Goal: Entertainment & Leisure: Consume media (video, audio)

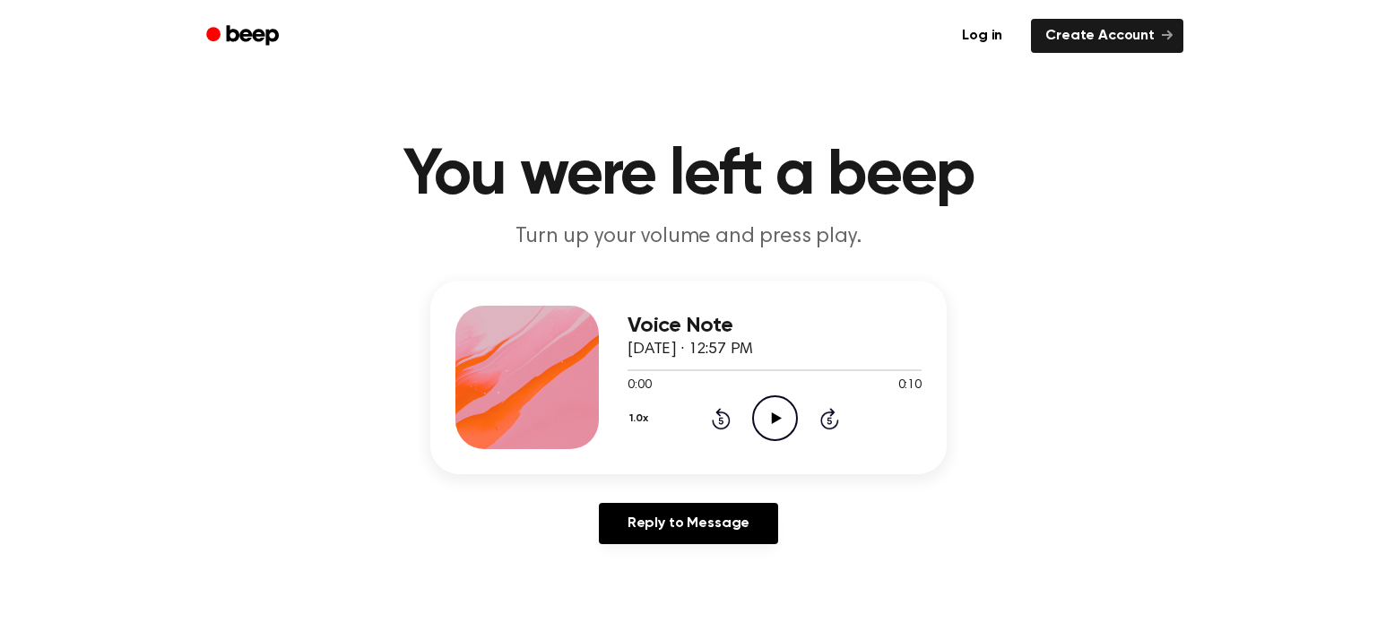
click at [763, 412] on icon "Play Audio" at bounding box center [775, 418] width 46 height 46
click at [775, 414] on icon "Play Audio" at bounding box center [775, 418] width 46 height 46
click at [766, 409] on icon "Play Audio" at bounding box center [775, 418] width 46 height 46
click at [778, 411] on icon "Play Audio" at bounding box center [775, 418] width 46 height 46
click at [771, 411] on icon "Play Audio" at bounding box center [775, 418] width 46 height 46
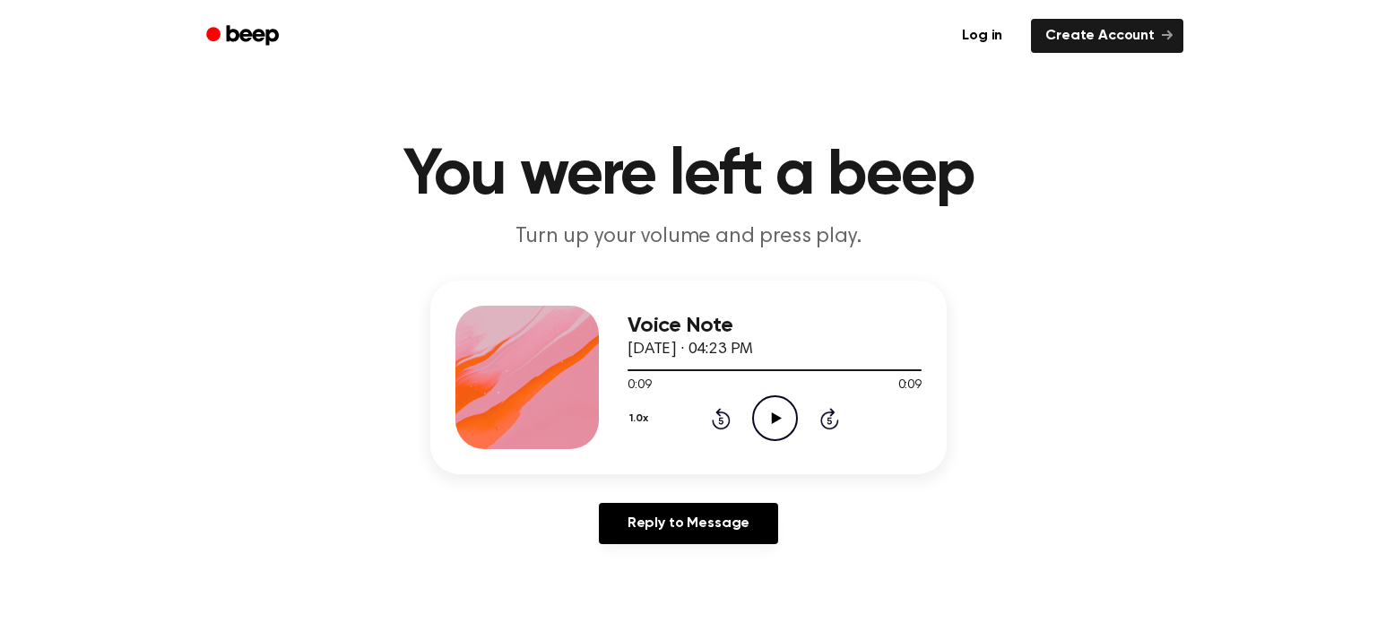
click at [777, 419] on icon at bounding box center [776, 418] width 10 height 12
click at [772, 411] on icon "Play Audio" at bounding box center [775, 418] width 46 height 46
click at [781, 417] on icon "Play Audio" at bounding box center [775, 418] width 46 height 46
click at [775, 412] on icon "Play Audio" at bounding box center [775, 418] width 46 height 46
click at [775, 417] on icon at bounding box center [776, 418] width 10 height 12
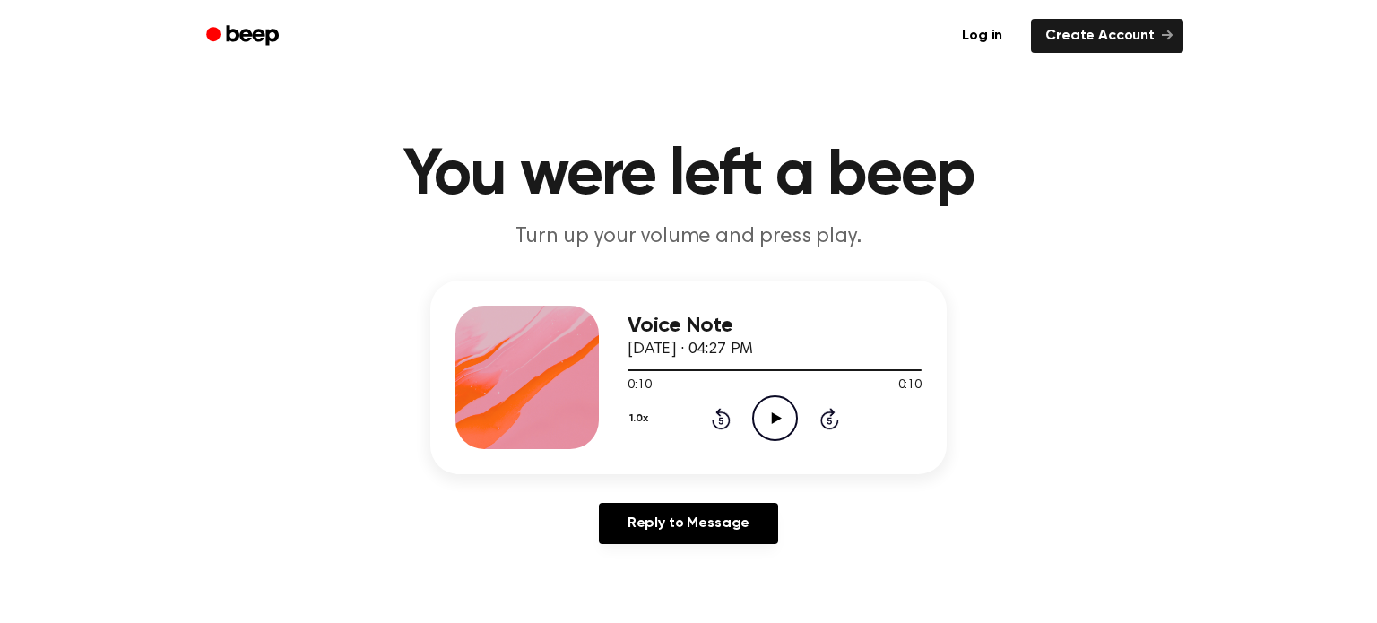
click at [776, 414] on icon "Play Audio" at bounding box center [775, 418] width 46 height 46
click at [773, 411] on icon "Play Audio" at bounding box center [775, 418] width 46 height 46
click at [770, 415] on icon "Play Audio" at bounding box center [775, 418] width 46 height 46
click at [773, 415] on icon at bounding box center [776, 418] width 10 height 12
click at [775, 420] on icon at bounding box center [776, 418] width 10 height 12
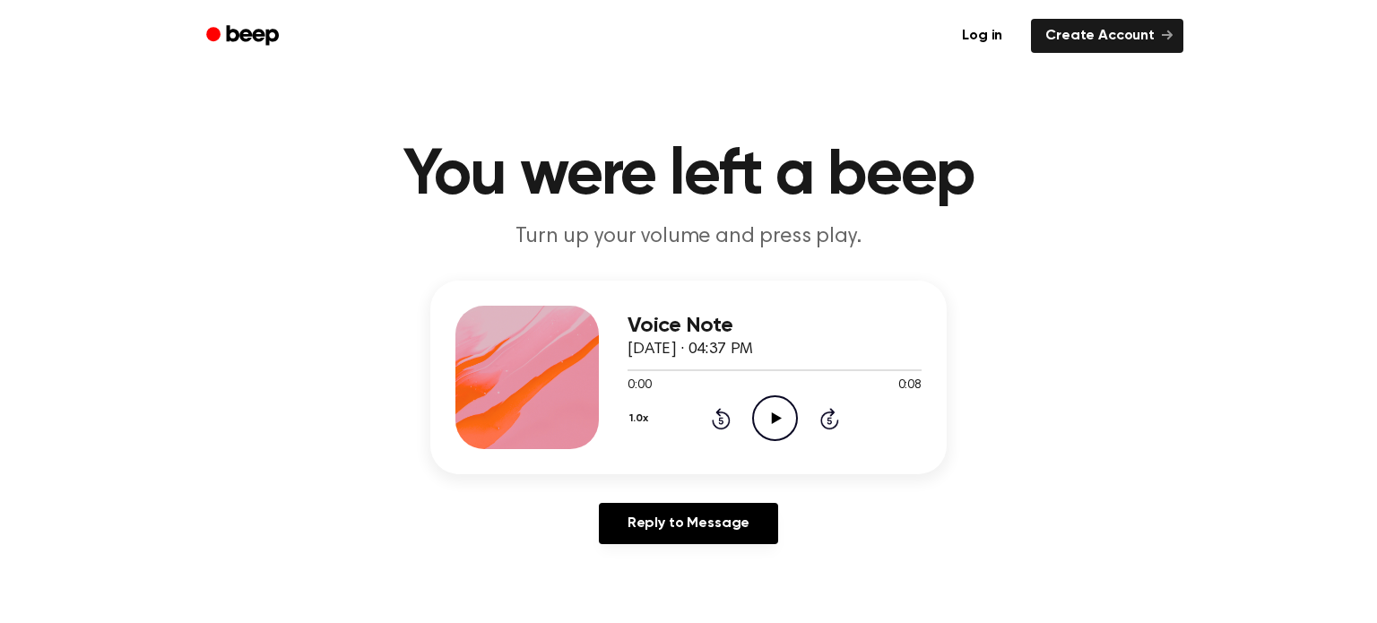
click at [776, 416] on icon at bounding box center [776, 418] width 10 height 12
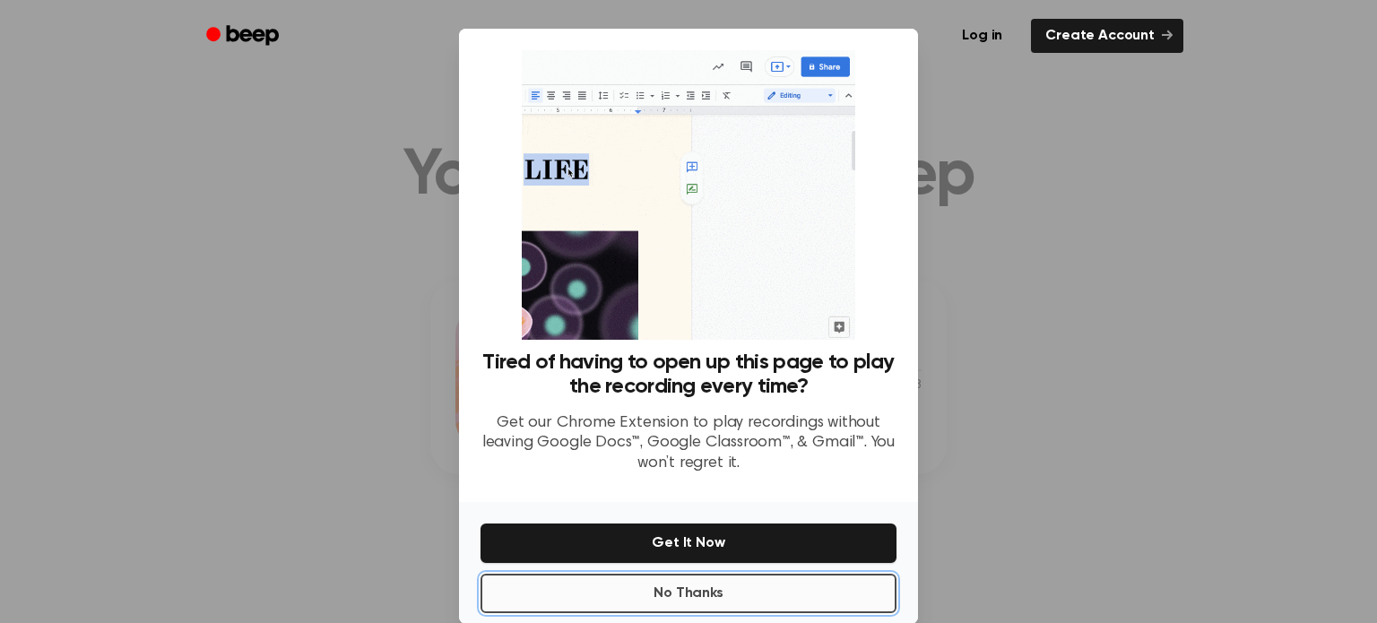
click at [818, 590] on button "No Thanks" at bounding box center [689, 593] width 416 height 39
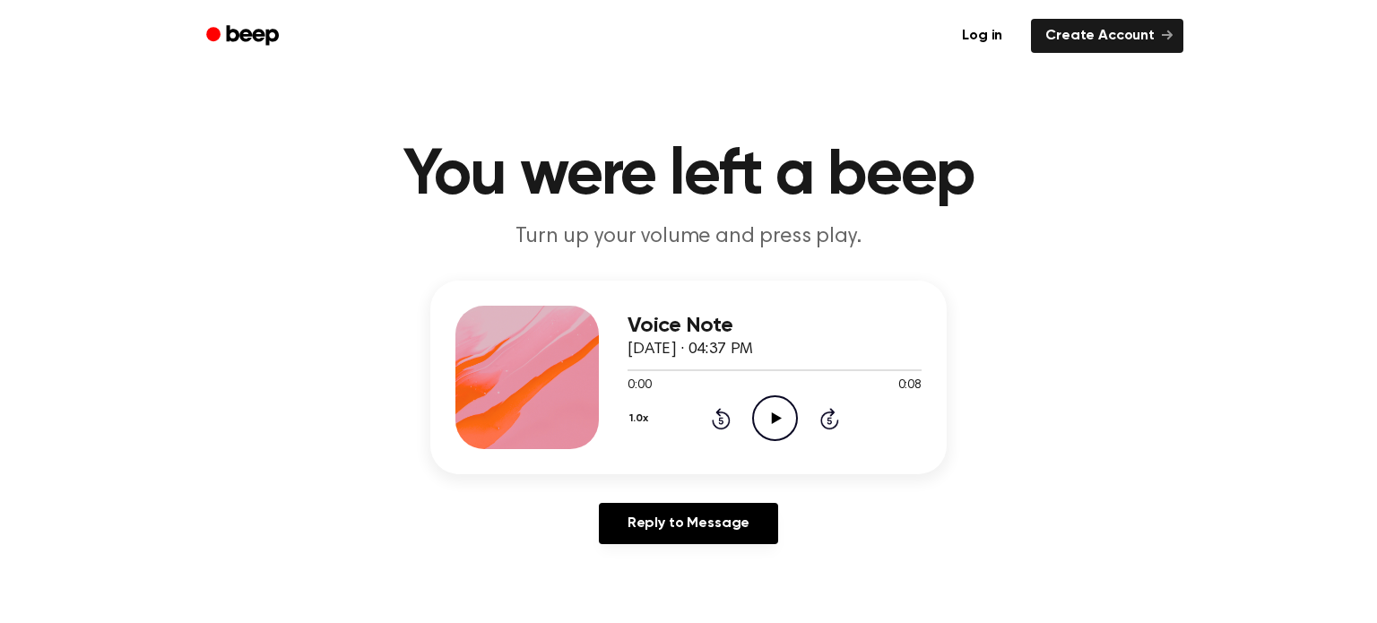
click at [778, 416] on icon "Play Audio" at bounding box center [775, 418] width 46 height 46
click at [775, 416] on icon at bounding box center [776, 418] width 10 height 12
